Goal: Find specific fact: Find specific fact

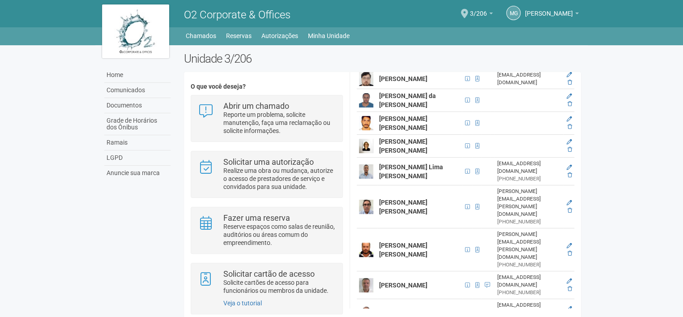
scroll to position [3223, 0]
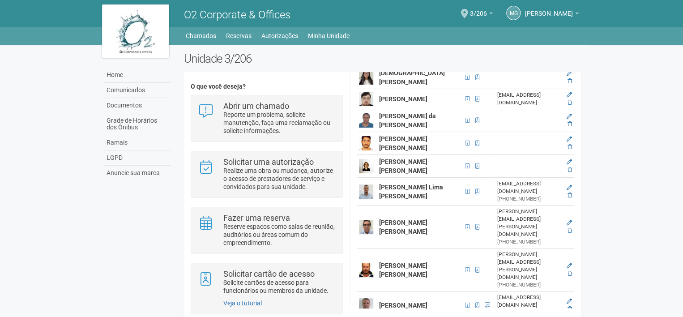
drag, startPoint x: 407, startPoint y: 201, endPoint x: 377, endPoint y: 191, distance: 31.0
copy strong "Veraloane [PERSON_NAME] [PERSON_NAME]"
click at [601, 177] on body "Aguarde... O2 Corporate & Offices MG [PERSON_NAME] [PERSON_NAME] [PERSON_NAME][…" at bounding box center [341, 158] width 683 height 317
